Goal: Transaction & Acquisition: Purchase product/service

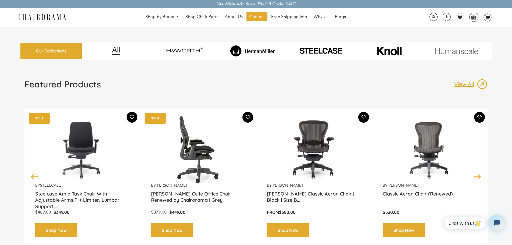
click at [200, 172] on img at bounding box center [198, 149] width 94 height 67
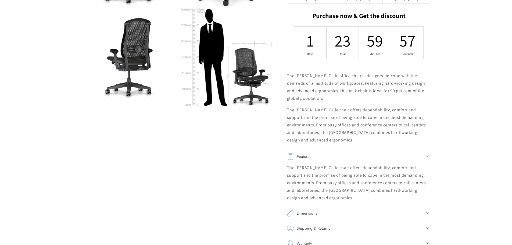
scroll to position [269, 0]
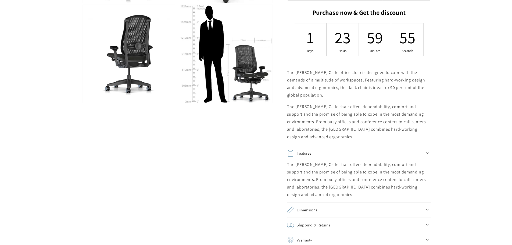
drag, startPoint x: 229, startPoint y: 126, endPoint x: 230, endPoint y: 123, distance: 3.2
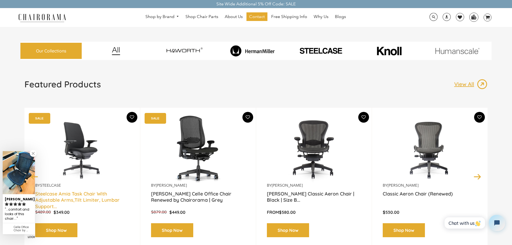
click at [104, 197] on link "Steelcase Amia Task Chair With Adjustable Arms,Tilt Limiter, Lumbar Support..." at bounding box center [82, 197] width 94 height 13
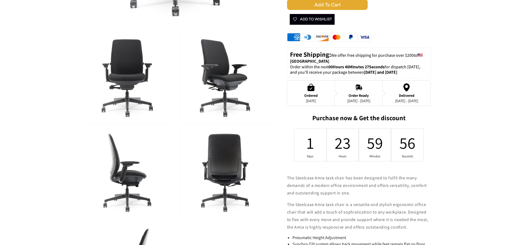
scroll to position [269, 0]
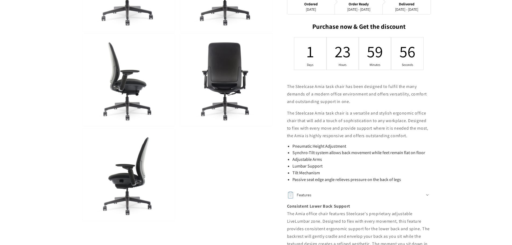
drag, startPoint x: 307, startPoint y: 124, endPoint x: 310, endPoint y: 120, distance: 4.4
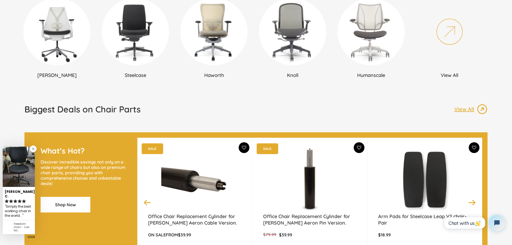
scroll to position [403, 0]
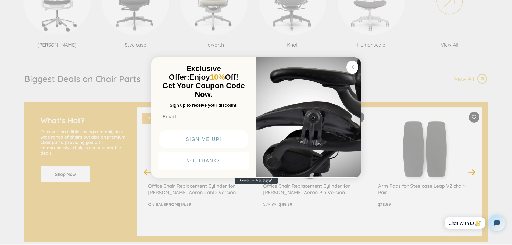
click at [353, 67] on icon "Close dialog" at bounding box center [352, 67] width 3 height 3
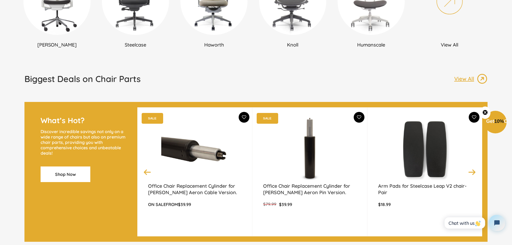
click at [472, 170] on button "Next" at bounding box center [472, 171] width 9 height 9
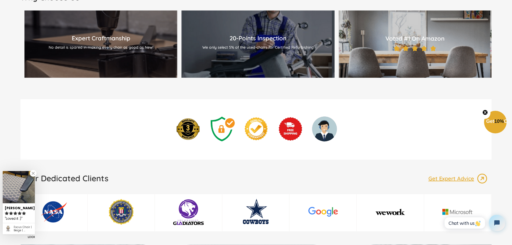
scroll to position [753, 0]
